Goal: Information Seeking & Learning: Learn about a topic

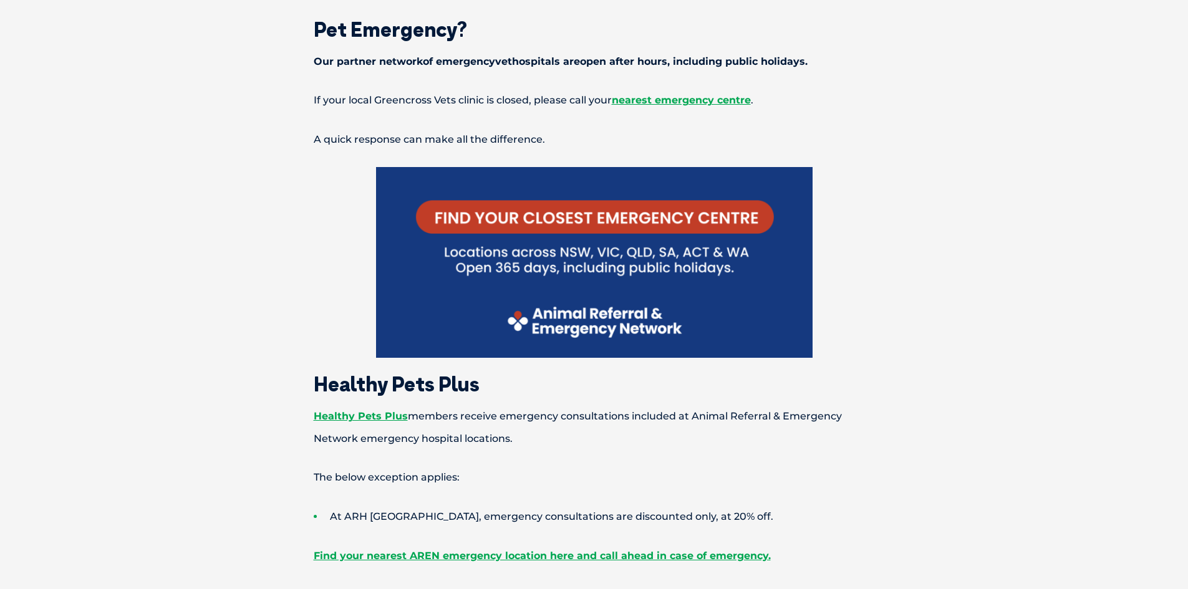
scroll to position [561, 0]
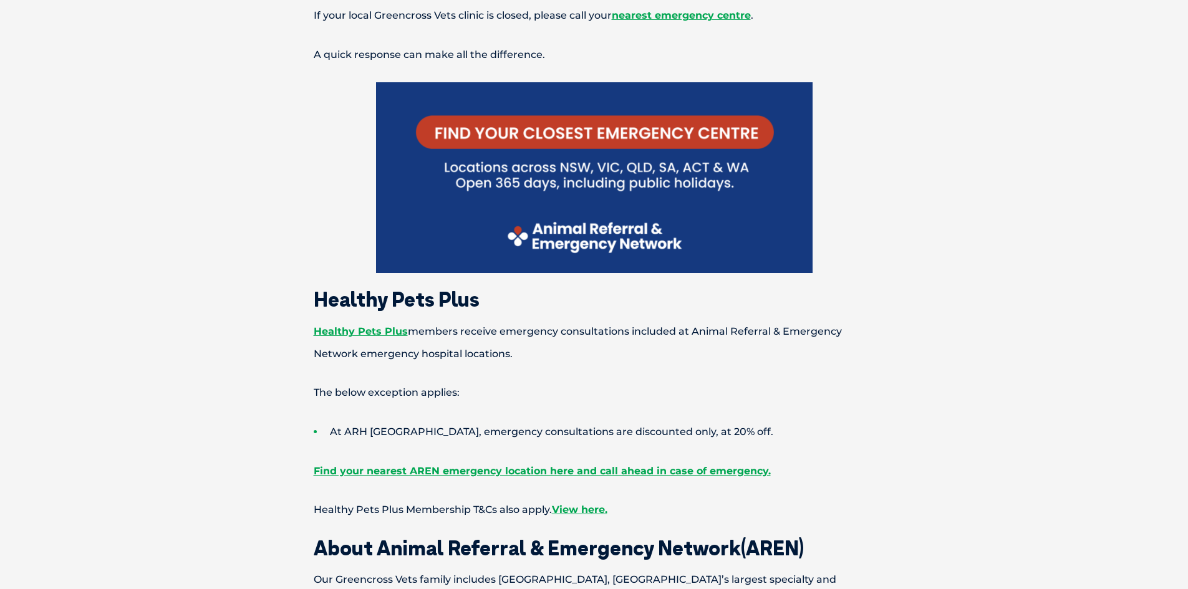
click at [597, 135] on img at bounding box center [594, 177] width 437 height 190
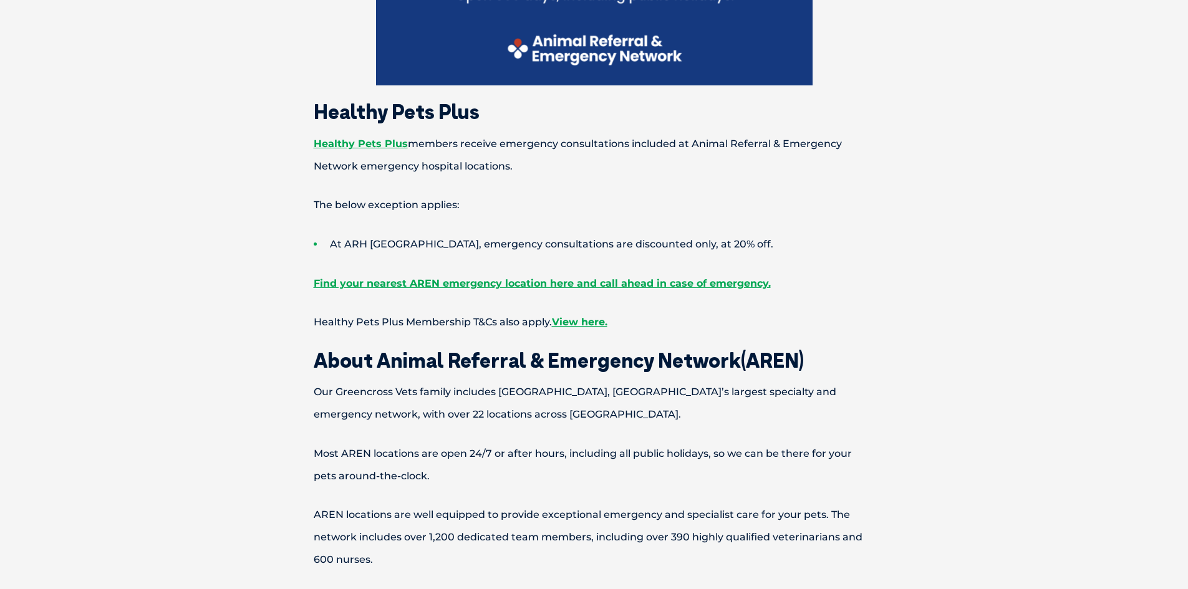
scroll to position [748, 0]
click at [359, 145] on link "Healthy Pets Plus" at bounding box center [361, 144] width 94 height 12
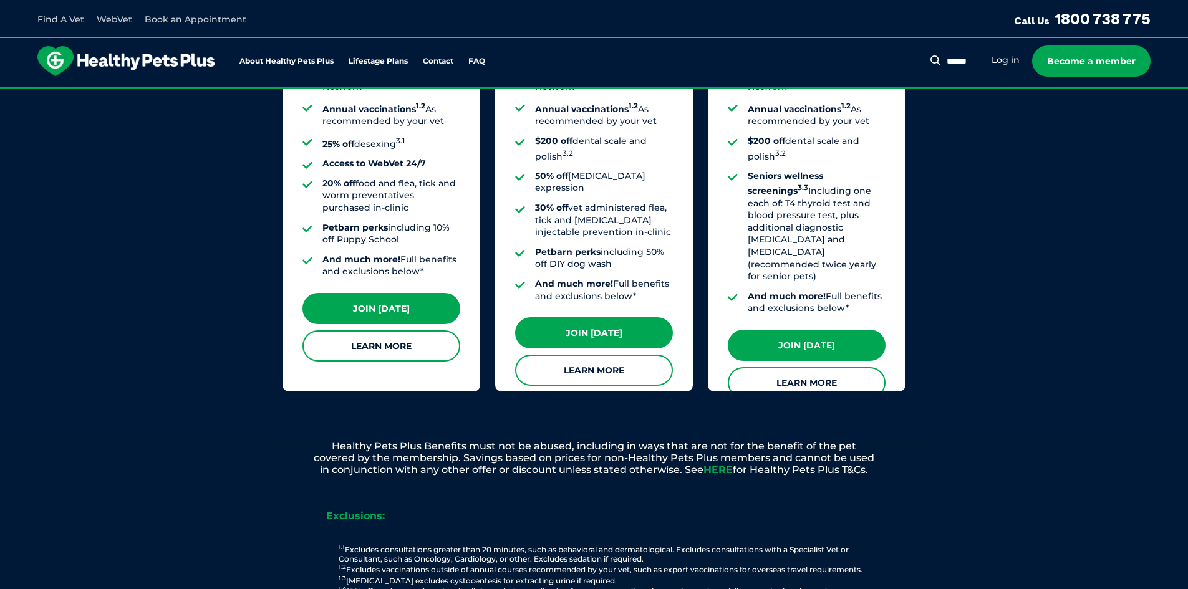
scroll to position [1310, 0]
